Goal: Information Seeking & Learning: Learn about a topic

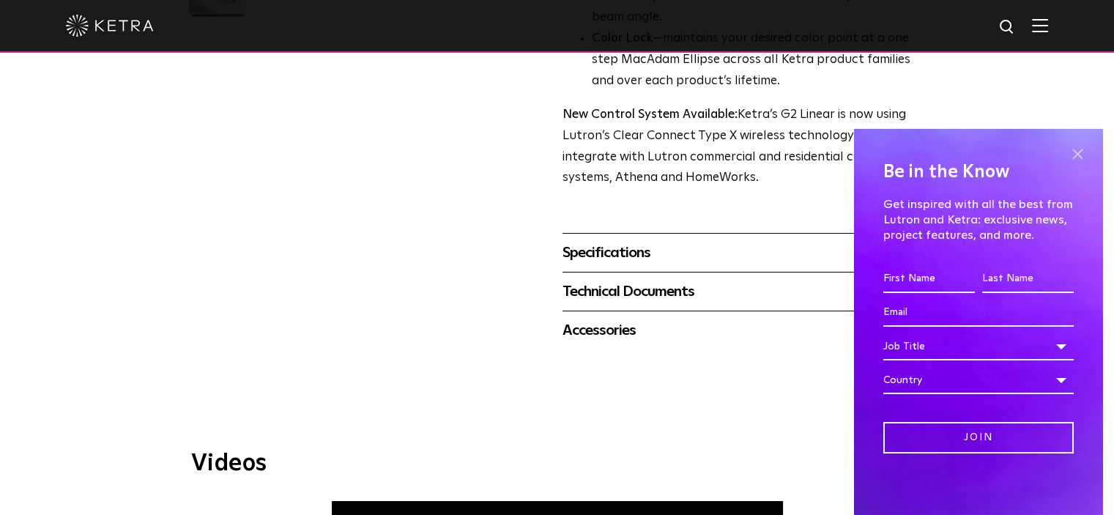
click at [1066, 152] on span at bounding box center [1077, 155] width 22 height 22
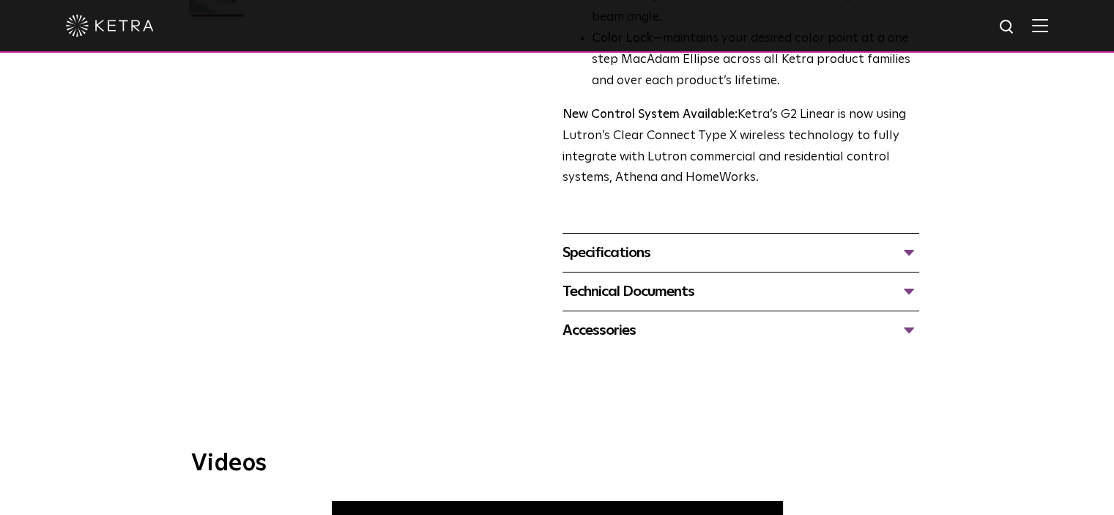
click at [702, 258] on div "Specifications" at bounding box center [740, 252] width 357 height 23
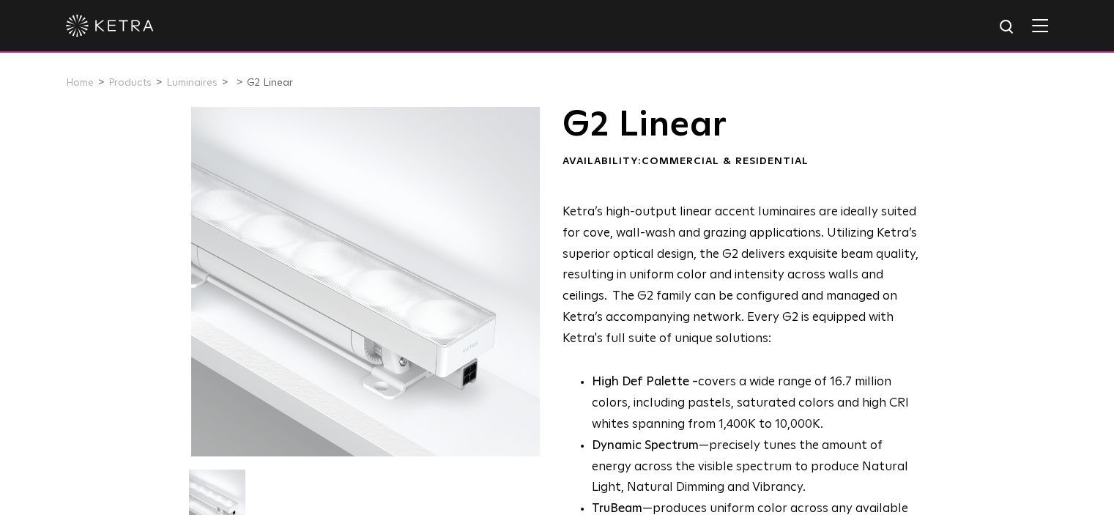
click at [1048, 31] on img at bounding box center [1040, 25] width 16 height 14
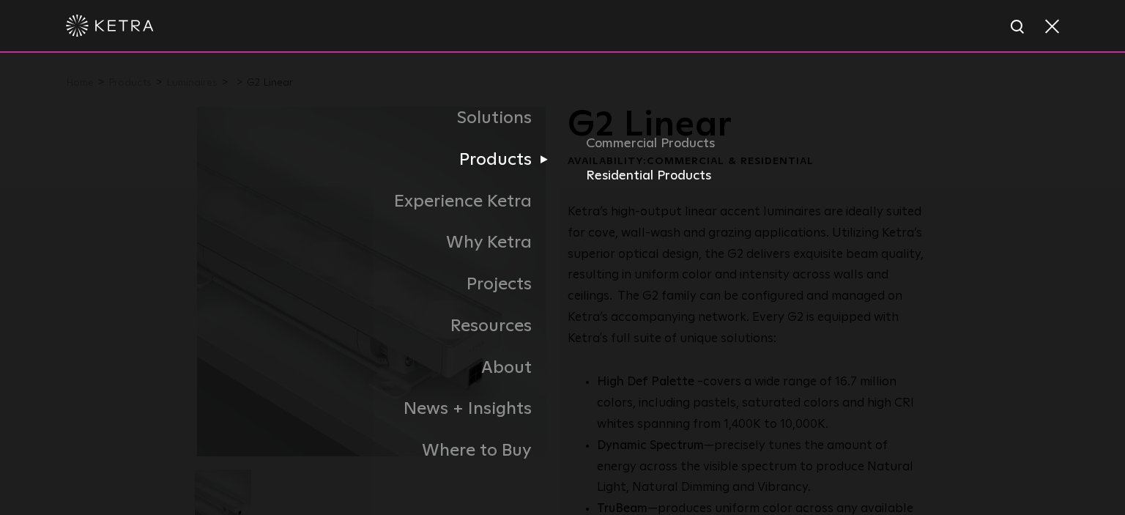
click at [608, 176] on link "Residential Products" at bounding box center [757, 175] width 343 height 21
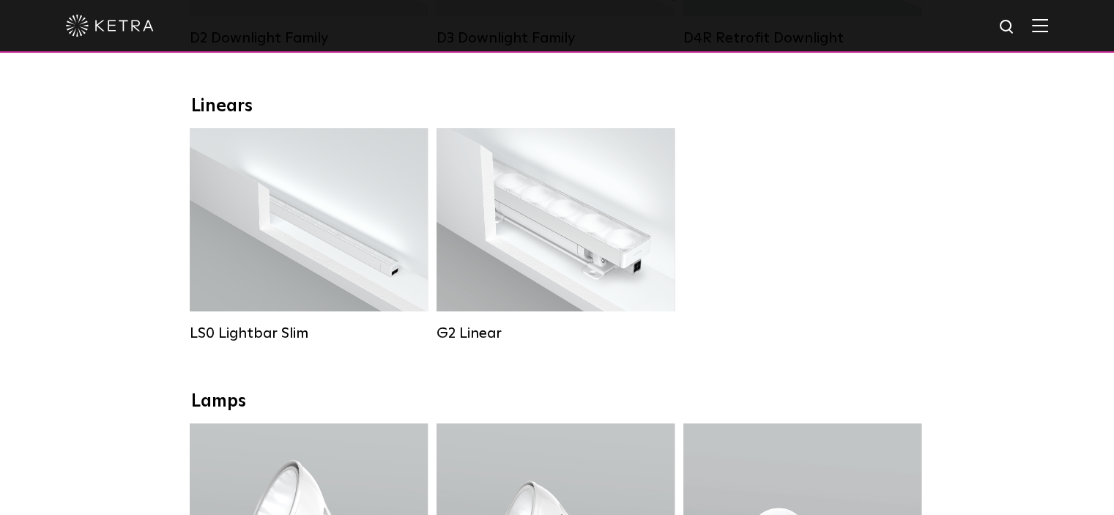
scroll to position [513, 0]
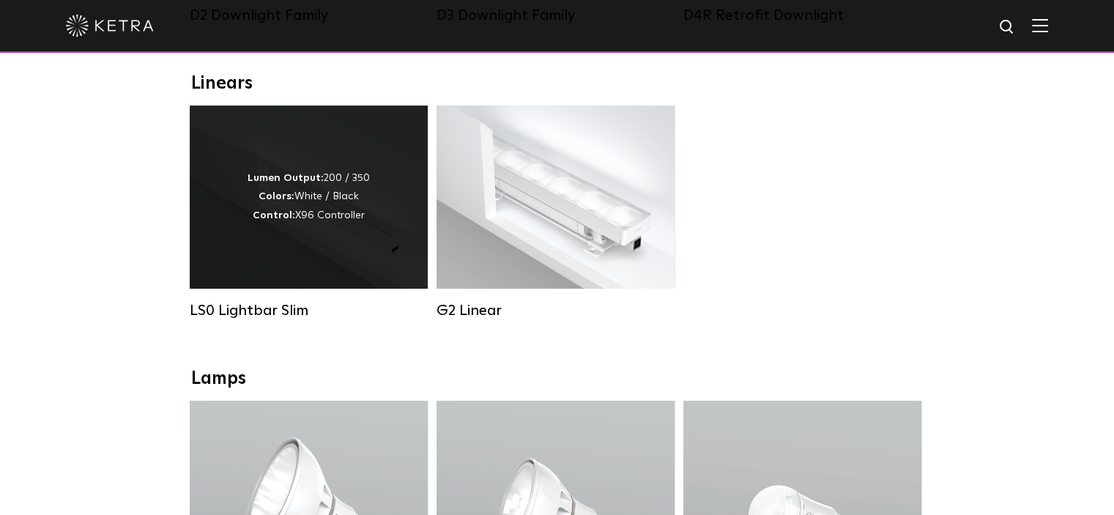
click at [281, 281] on div "Lumen Output: 200 / 350 Colors: White / Black Control: X96 Controller" at bounding box center [309, 196] width 238 height 183
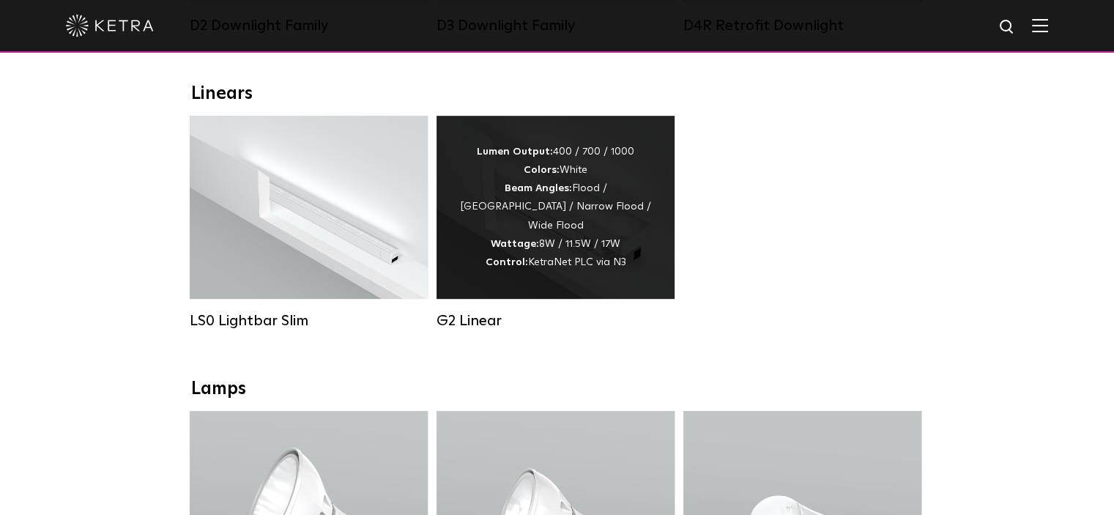
scroll to position [513, 0]
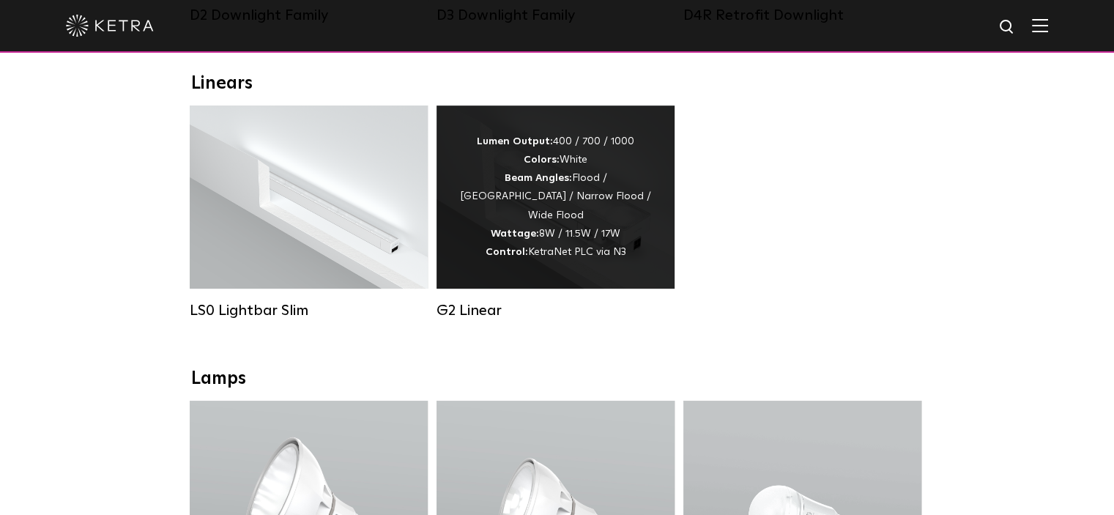
click at [570, 276] on div "Lumen Output: 400 / 700 / 1000 Colors: White Beam Angles: Flood / Graze / Narro…" at bounding box center [555, 196] width 238 height 183
